Goal: Task Accomplishment & Management: Complete application form

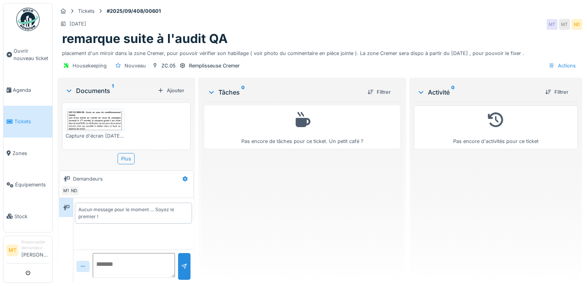
scroll to position [6, 0]
click at [25, 52] on span "Ouvrir nouveau ticket" at bounding box center [32, 54] width 36 height 15
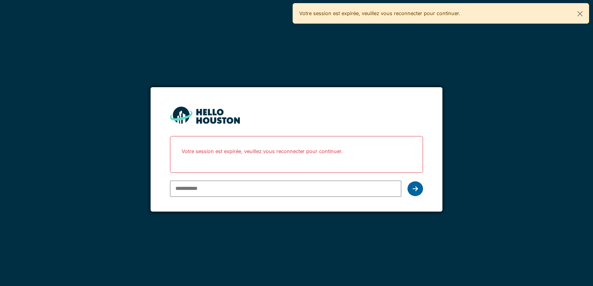
type input "**********"
click at [416, 191] on icon at bounding box center [414, 189] width 5 height 6
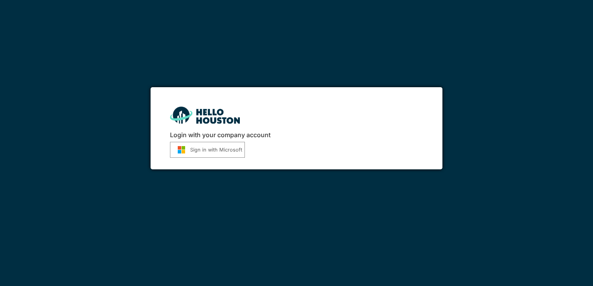
click at [208, 151] on button "Sign in with Microsoft" at bounding box center [207, 150] width 75 height 16
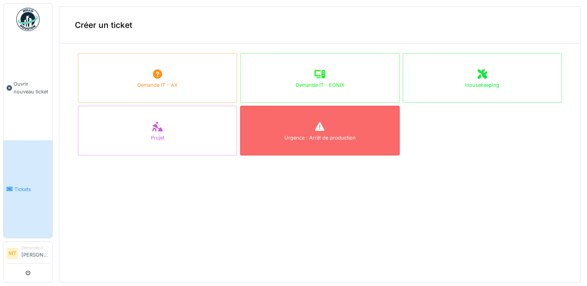
click at [305, 137] on div "Urgence : Arrêt de production" at bounding box center [319, 137] width 71 height 7
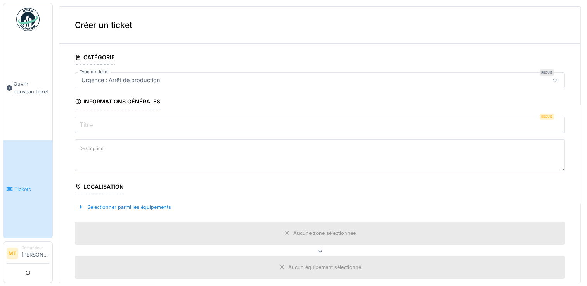
click at [119, 122] on input "Titre" at bounding box center [320, 125] width 490 height 16
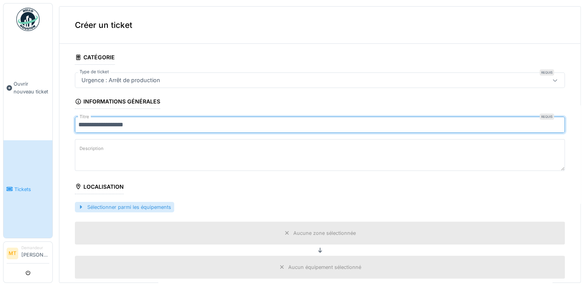
type input "**********"
click at [78, 205] on div at bounding box center [81, 207] width 6 height 7
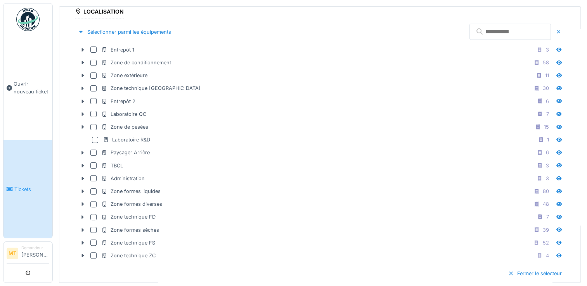
scroll to position [194, 0]
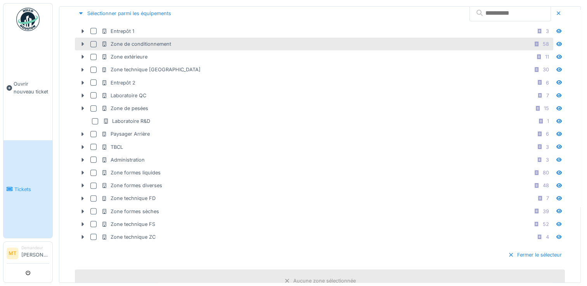
click at [83, 43] on icon at bounding box center [83, 44] width 2 height 4
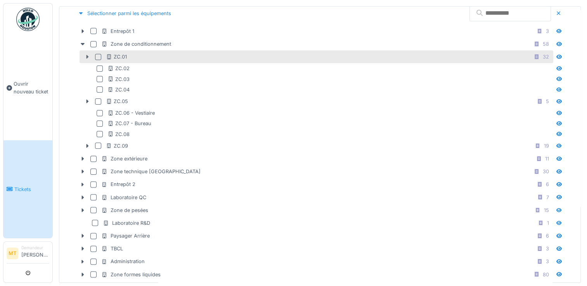
click at [86, 55] on icon at bounding box center [87, 57] width 2 height 4
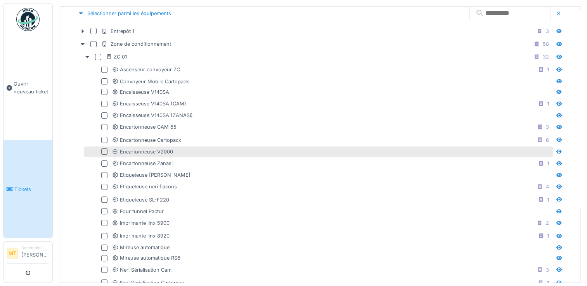
scroll to position [233, 0]
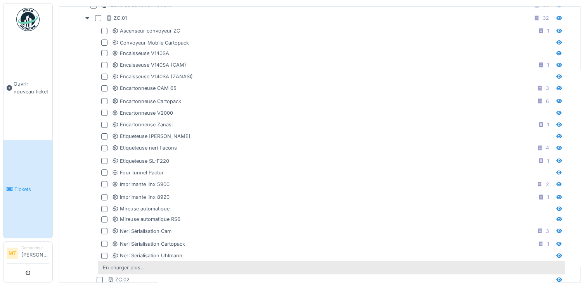
click at [107, 265] on div "En charger plus…" at bounding box center [124, 268] width 48 height 10
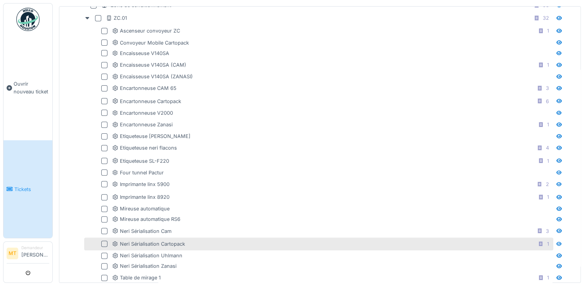
scroll to position [271, 0]
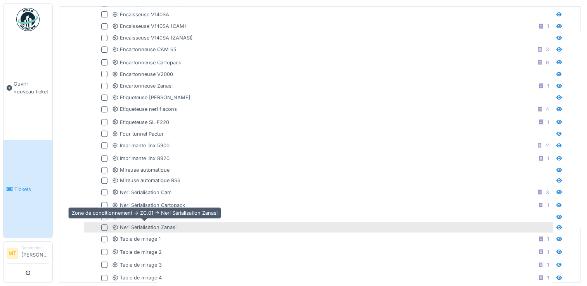
click at [151, 224] on div "Neri Sérialisation Zanasi" at bounding box center [144, 227] width 64 height 7
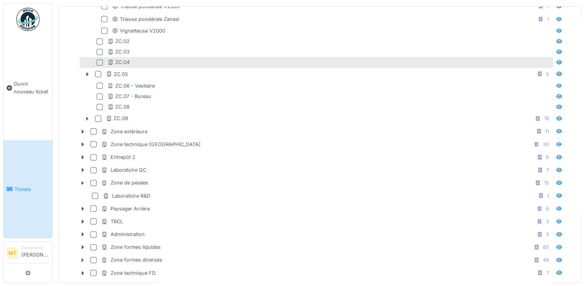
scroll to position [814, 0]
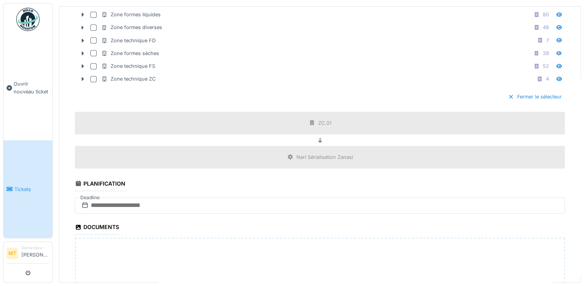
click at [84, 202] on icon at bounding box center [85, 205] width 8 height 6
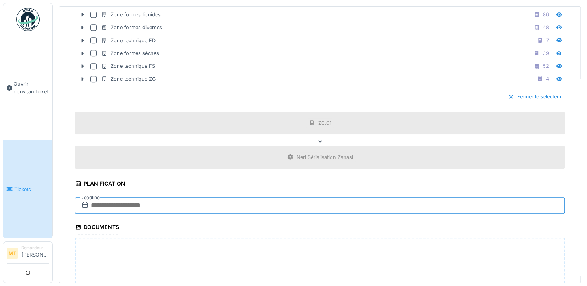
click at [107, 197] on input "text" at bounding box center [320, 205] width 490 height 16
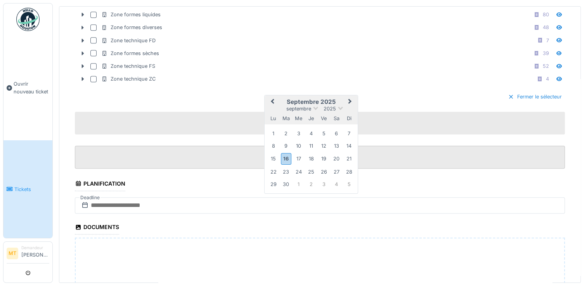
click at [284, 153] on div "16" at bounding box center [286, 158] width 10 height 11
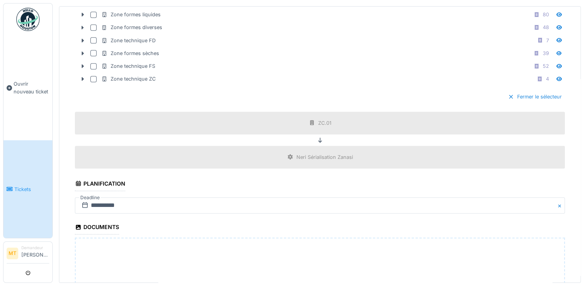
scroll to position [928, 0]
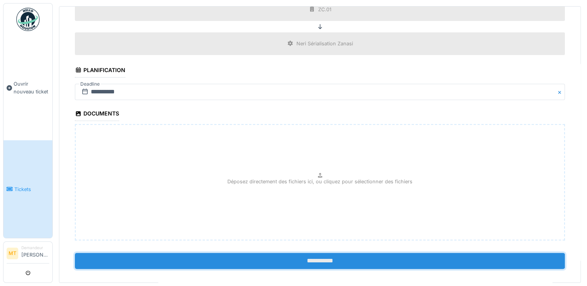
click at [318, 255] on input "**********" at bounding box center [320, 261] width 490 height 16
